Goal: Task Accomplishment & Management: Complete application form

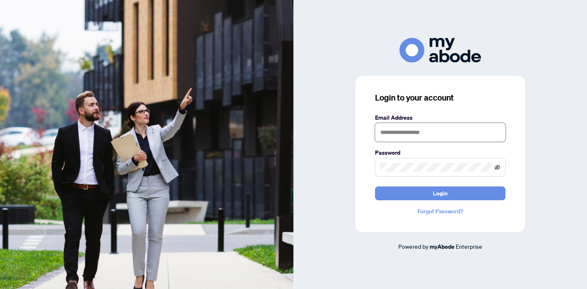
type input "**********"
click at [497, 167] on icon "eye-invisible" at bounding box center [497, 168] width 6 height 6
click at [497, 167] on icon "eye" at bounding box center [497, 168] width 6 height 6
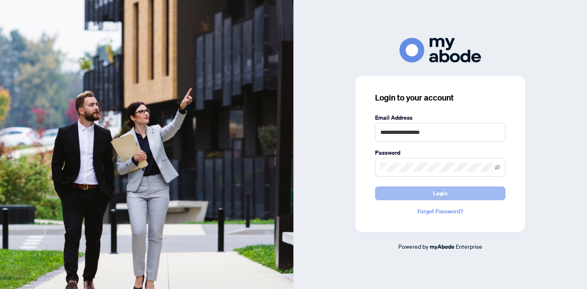
click at [467, 195] on button "Login" at bounding box center [440, 194] width 130 height 14
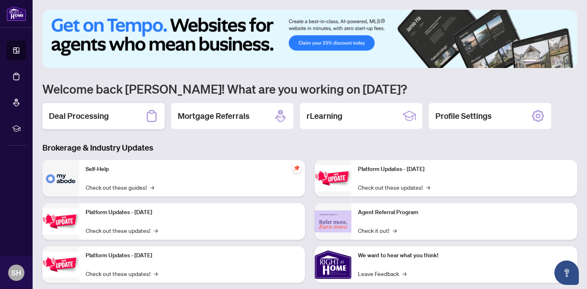
click at [68, 114] on h2 "Deal Processing" at bounding box center [79, 115] width 60 height 11
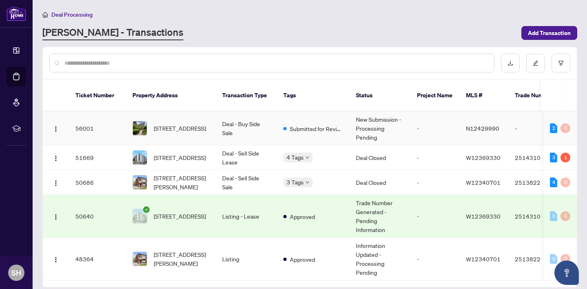
click at [382, 115] on td "New Submission - Processing Pending" at bounding box center [379, 129] width 61 height 34
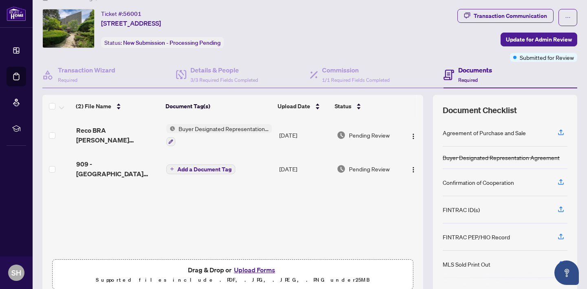
scroll to position [52, 0]
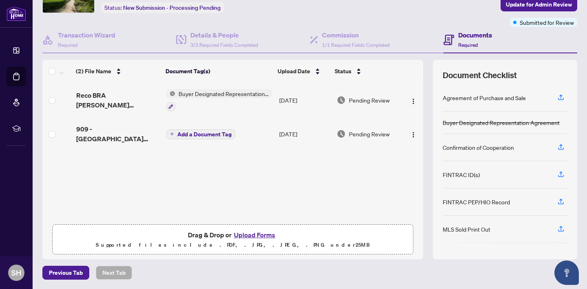
click at [251, 234] on button "Upload Forms" at bounding box center [254, 235] width 46 height 11
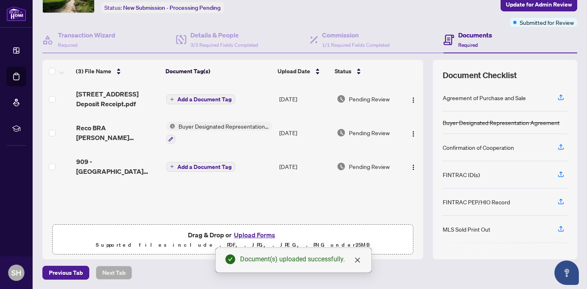
scroll to position [0, 0]
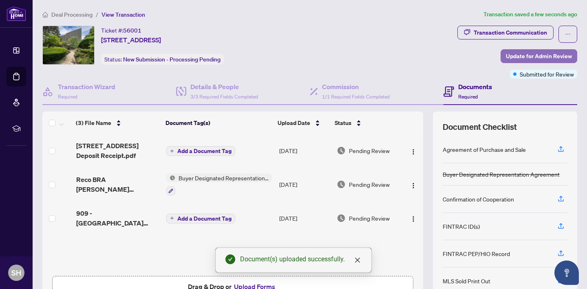
click at [528, 57] on span "Update for Admin Review" at bounding box center [539, 56] width 66 height 13
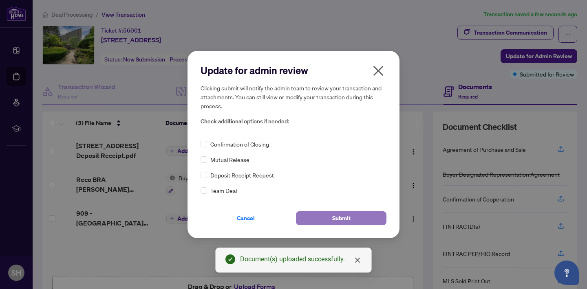
click at [343, 218] on span "Submit" at bounding box center [341, 218] width 18 height 13
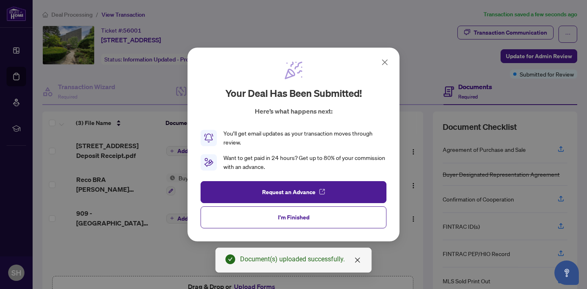
click at [384, 63] on icon at bounding box center [385, 62] width 10 height 10
